Goal: Check status: Check status

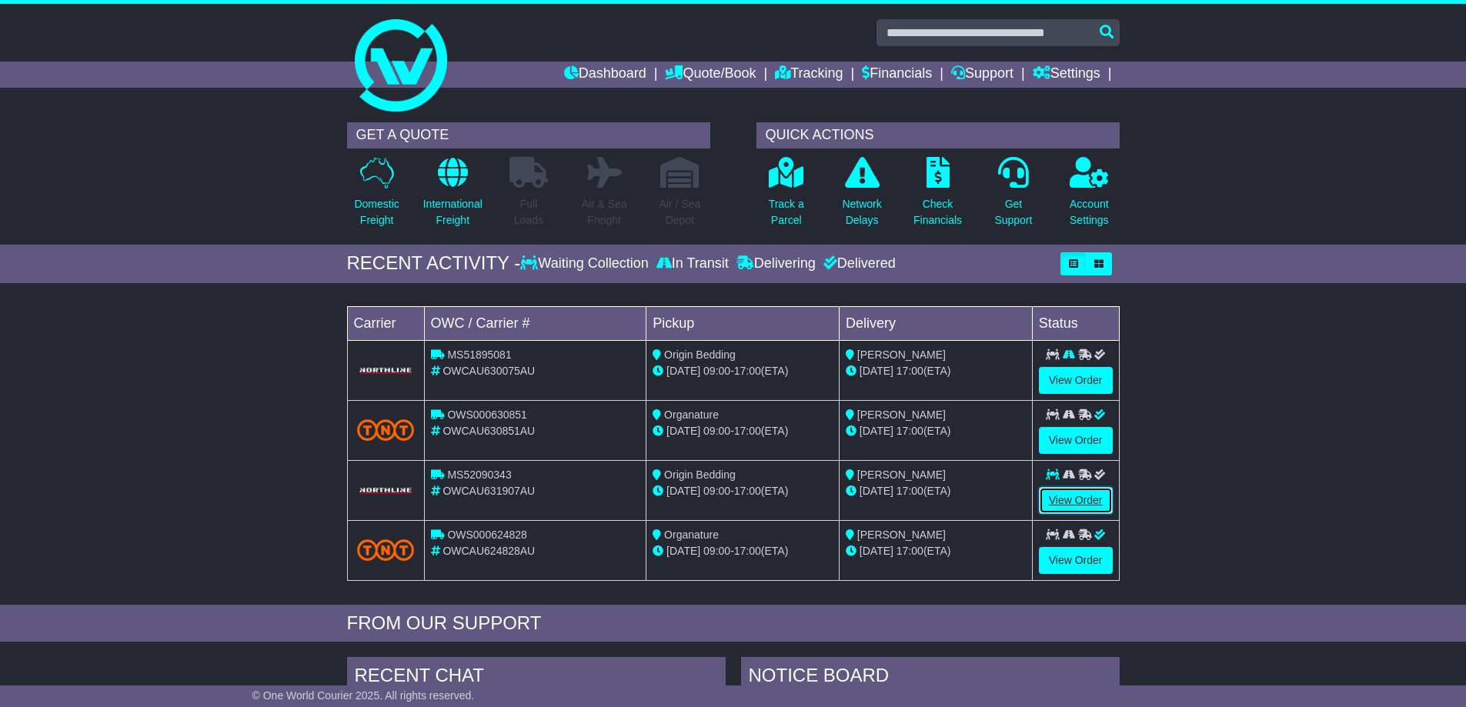
click at [1090, 502] on link "View Order" at bounding box center [1076, 500] width 74 height 27
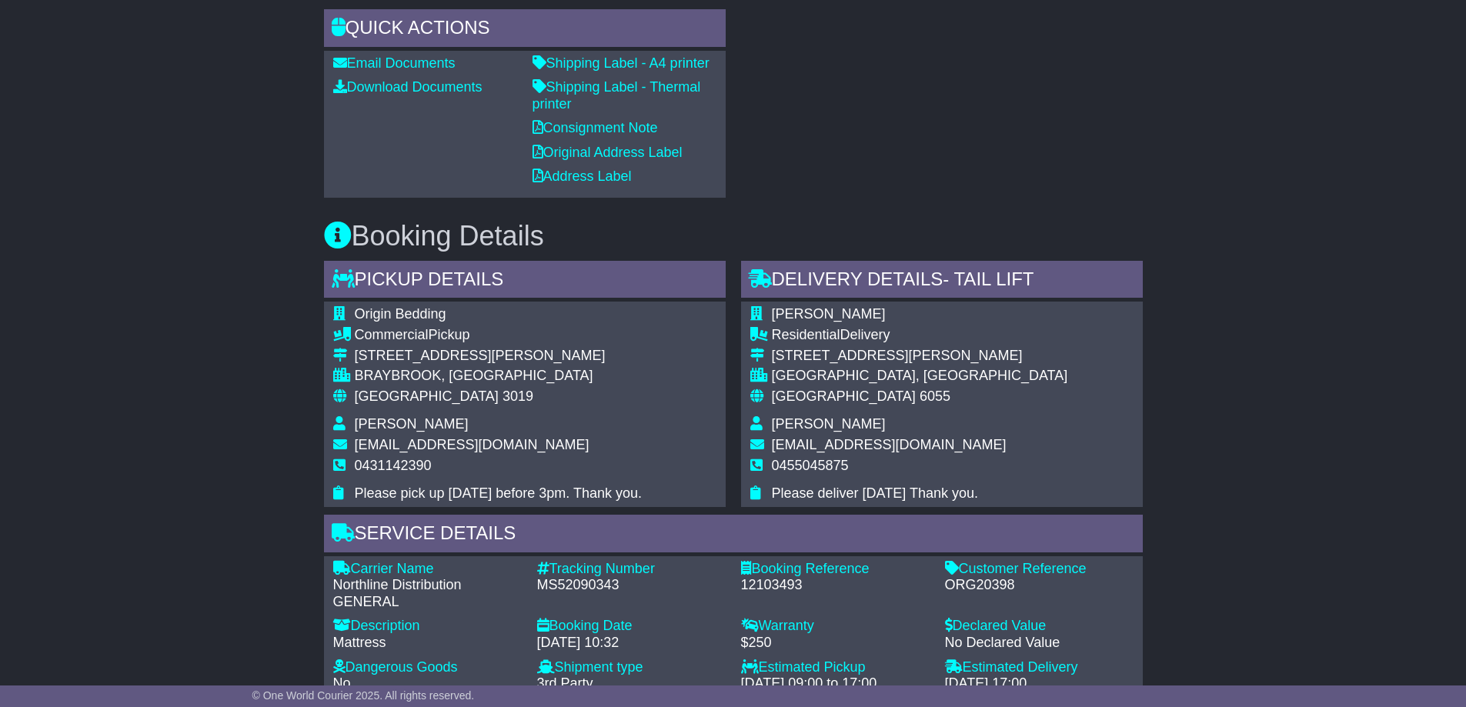
scroll to position [308, 0]
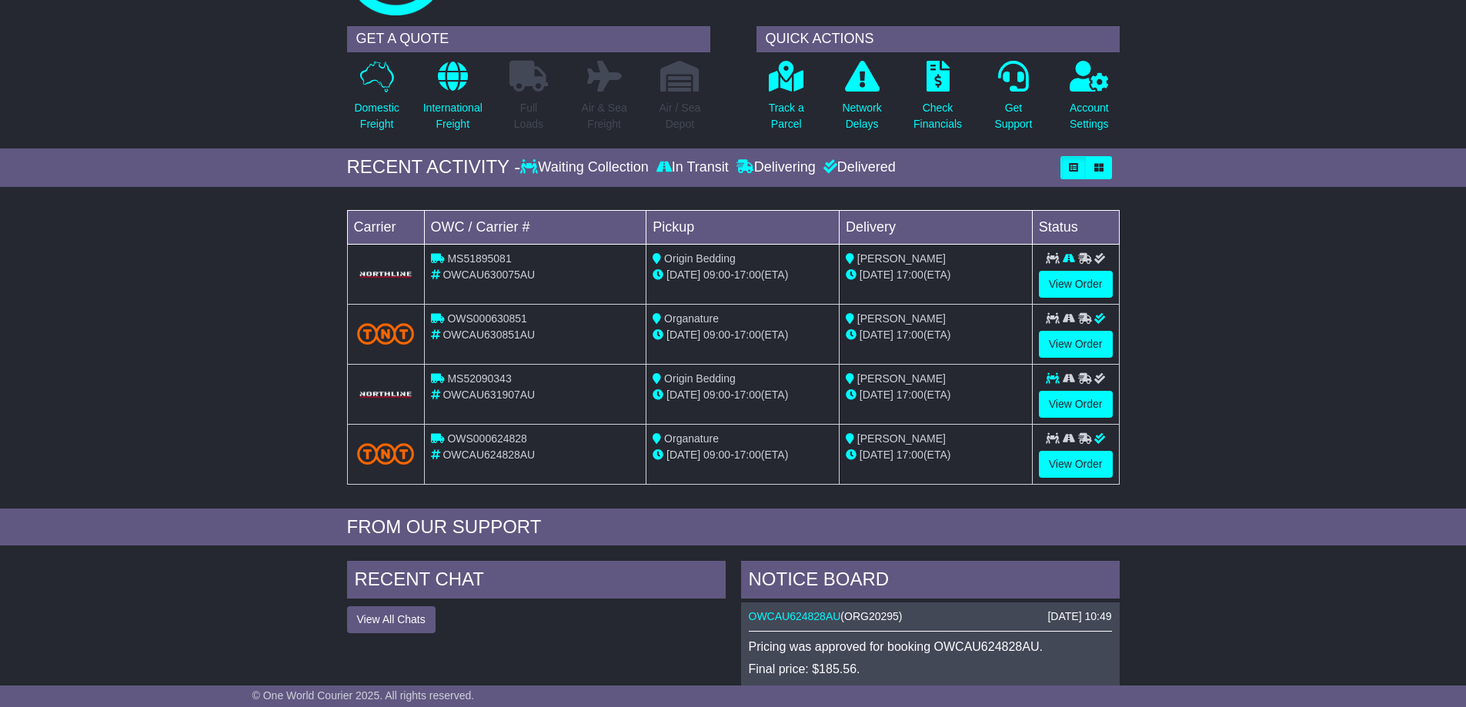
scroll to position [154, 0]
